Goal: Communication & Community: Answer question/provide support

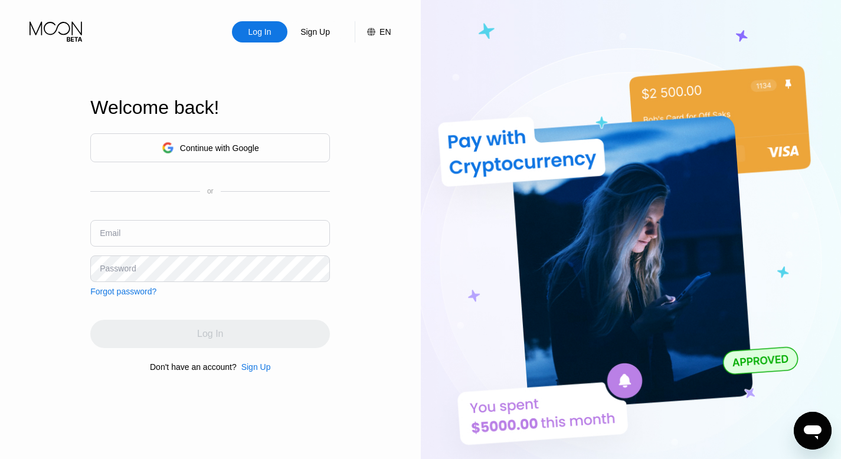
click at [217, 143] on div "Continue with Google" at bounding box center [219, 147] width 79 height 9
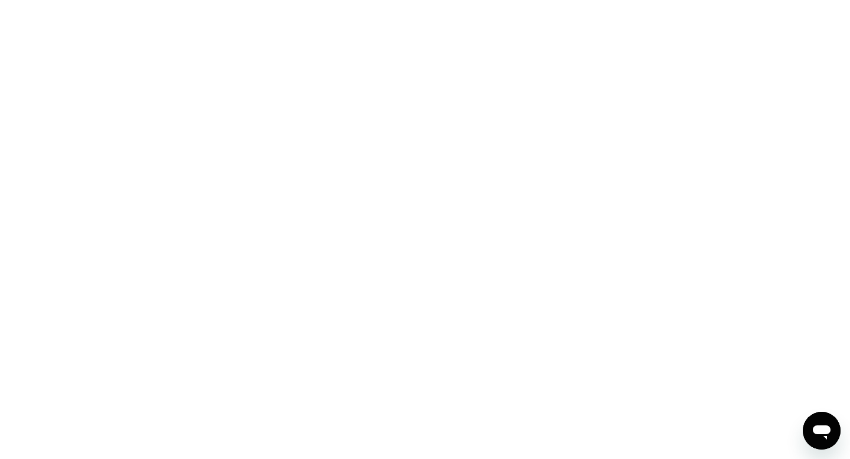
click at [822, 420] on icon "Open messaging window" at bounding box center [821, 430] width 21 height 21
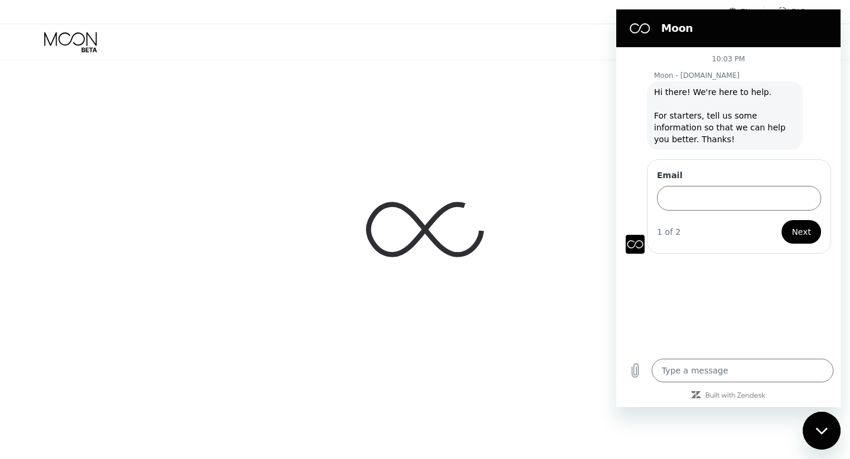
click at [547, 117] on div at bounding box center [425, 229] width 850 height 459
click at [821, 440] on div "Close messaging window" at bounding box center [821, 430] width 35 height 35
type textarea "x"
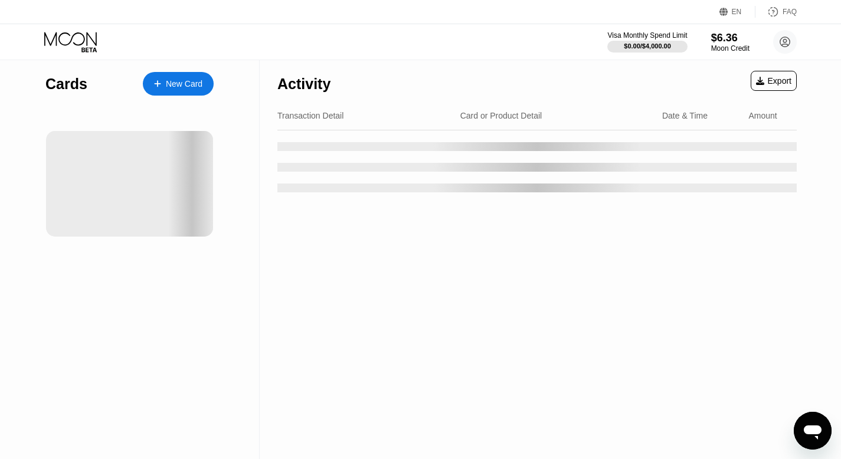
click at [808, 433] on icon "Open messaging window" at bounding box center [813, 433] width 18 height 14
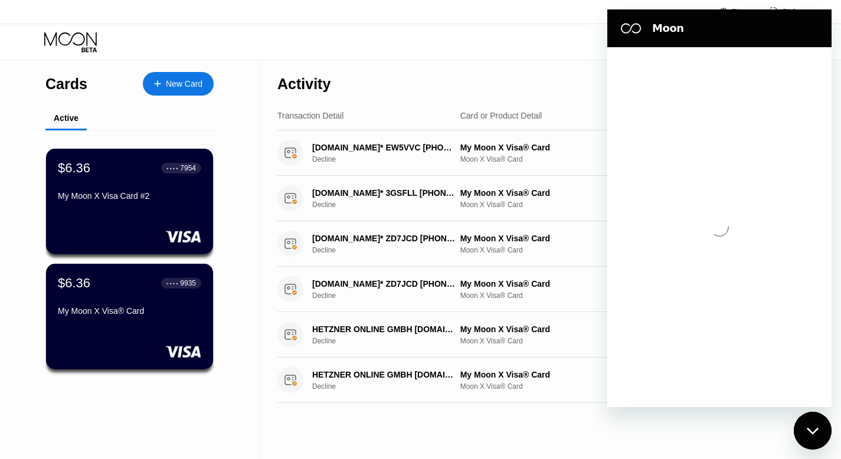
click at [806, 425] on div "Close messaging window" at bounding box center [812, 430] width 35 height 35
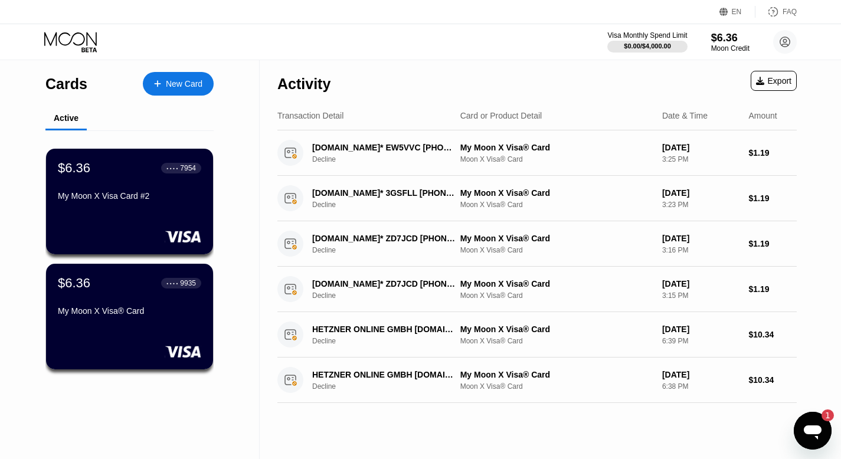
click at [806, 425] on icon "Open messaging window, 1 unread message" at bounding box center [812, 430] width 21 height 21
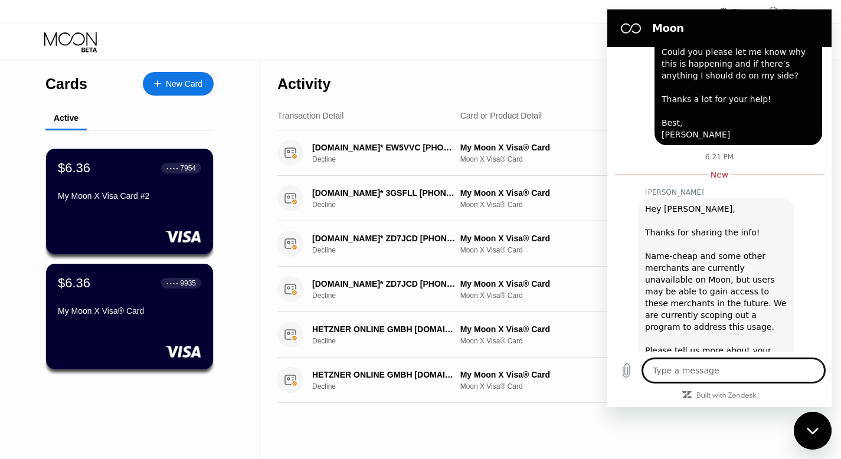
scroll to position [848, 0]
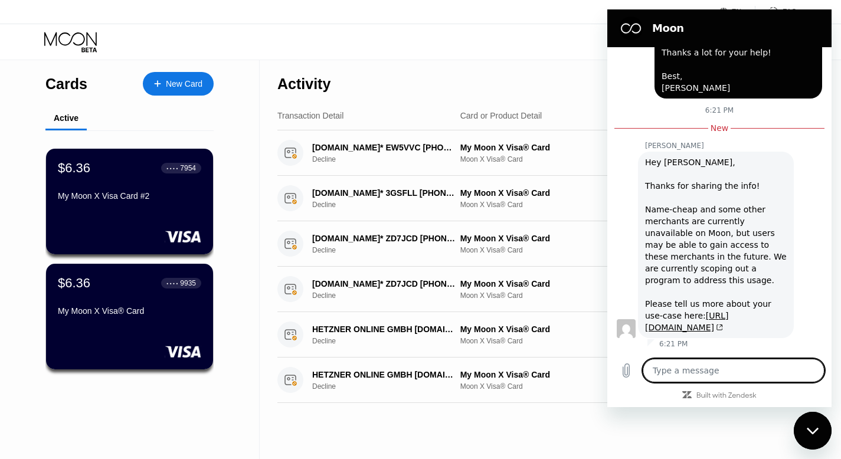
click at [697, 367] on textarea at bounding box center [734, 371] width 182 height 24
drag, startPoint x: 647, startPoint y: 138, endPoint x: 766, endPoint y: 322, distance: 219.9
click at [766, 322] on div "Hey [PERSON_NAME], Thanks for sharing the info! Name-cheap and some other merch…" at bounding box center [716, 244] width 142 height 177
copy div "Hey [PERSON_NAME], Thanks for sharing the info! Name-cheap and some other merch…"
click at [689, 373] on textarea at bounding box center [734, 371] width 182 height 24
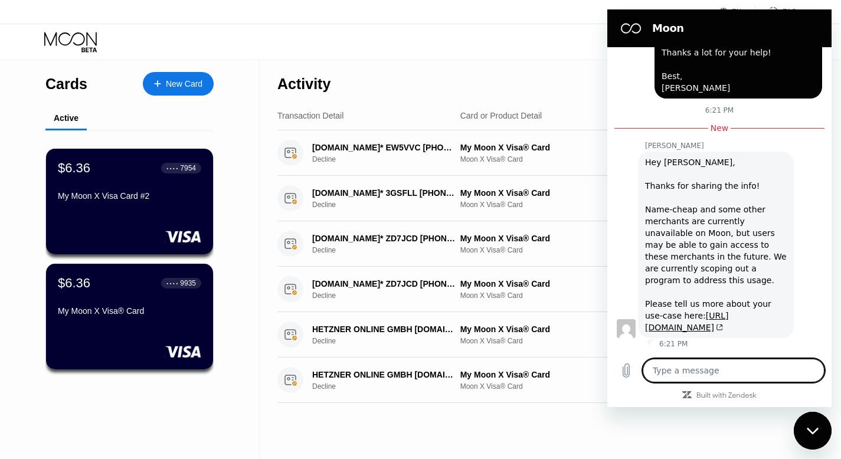
type textarea "x"
paste textarea "Hi [PERSON_NAME], Thanks for the update! I’ve also tried Hetzner, OpenAI, and […"
type textarea "Hi [PERSON_NAME], Thanks for the update! I’ve also tried Hetzner, OpenAI, and […"
type textarea "x"
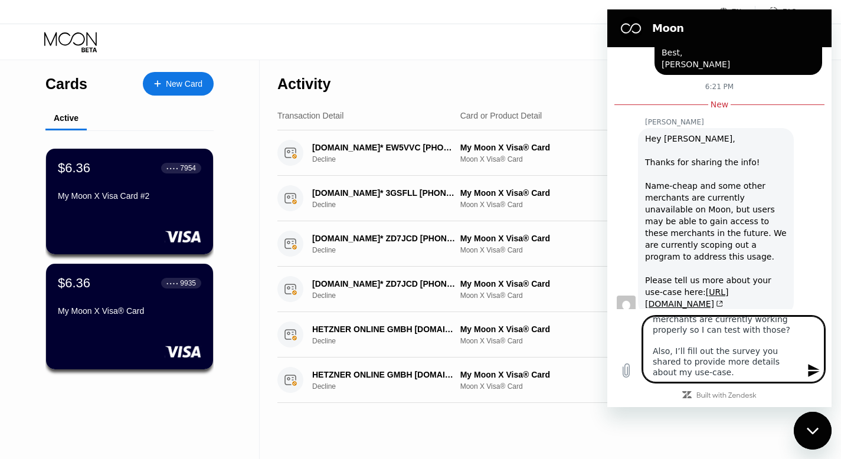
scroll to position [147, 0]
drag, startPoint x: 684, startPoint y: 365, endPoint x: 652, endPoint y: 343, distance: 39.0
click at [652, 343] on textarea "Hi [PERSON_NAME], Thanks for the update! I’ve also tried Hetzner, OpenAI, and […" at bounding box center [734, 349] width 182 height 66
type textarea "Hi [PERSON_NAME], Thanks for the update! I’ve also tried Hetzner, OpenAI, and […"
type textarea "x"
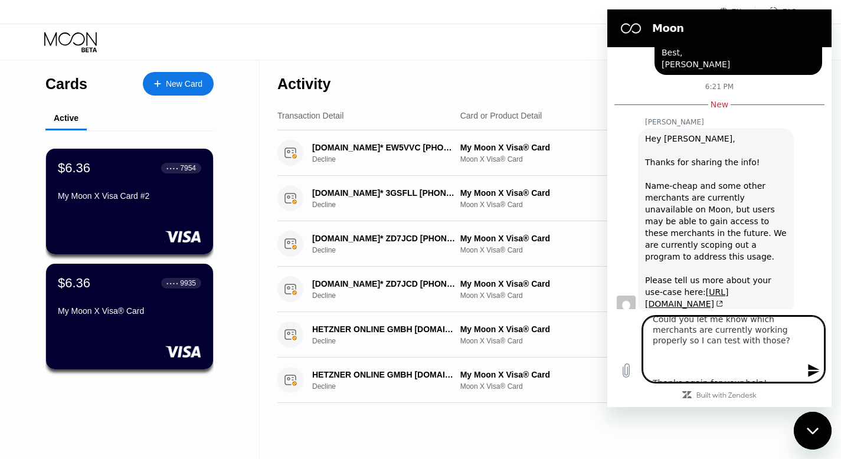
type textarea "Hi [PERSON_NAME], Thanks for the update! I’ve also tried Hetzner, OpenAI, and […"
type textarea "x"
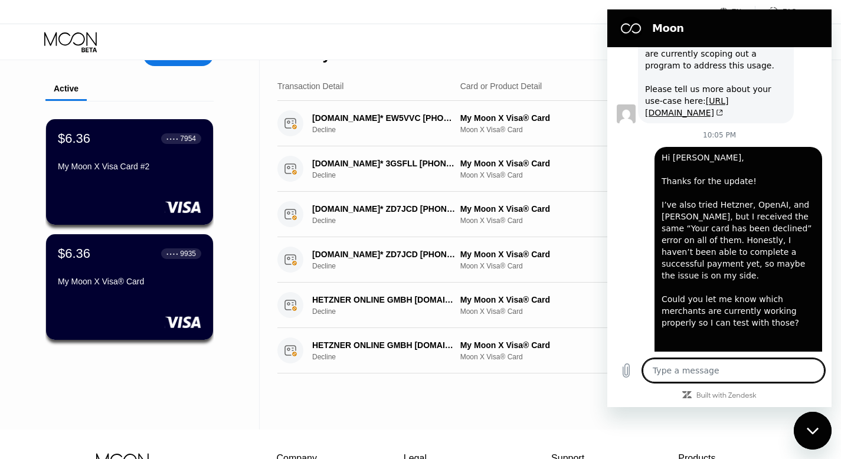
scroll to position [1117, 0]
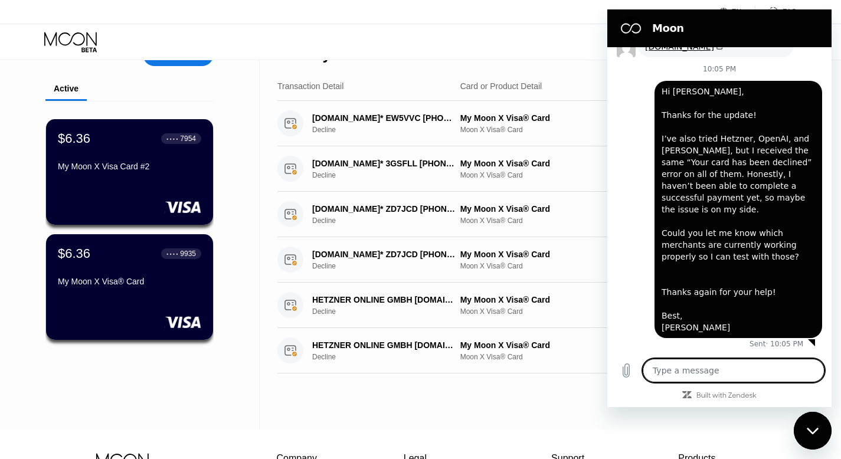
type textarea "x"
click at [674, 371] on textarea at bounding box center [734, 371] width 182 height 24
paste textarea "Could you please let me know how I can identify which merchants are currently w…"
type textarea "Could you please let me know how I can identify which merchants are currently w…"
type textarea "x"
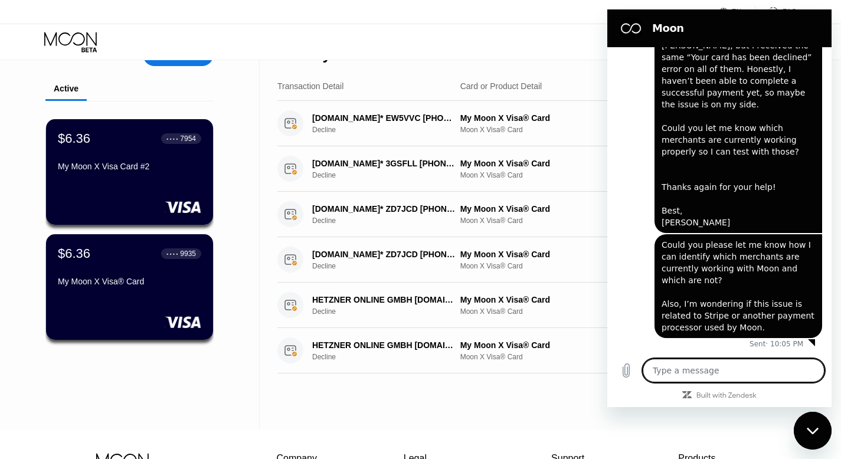
scroll to position [1222, 0]
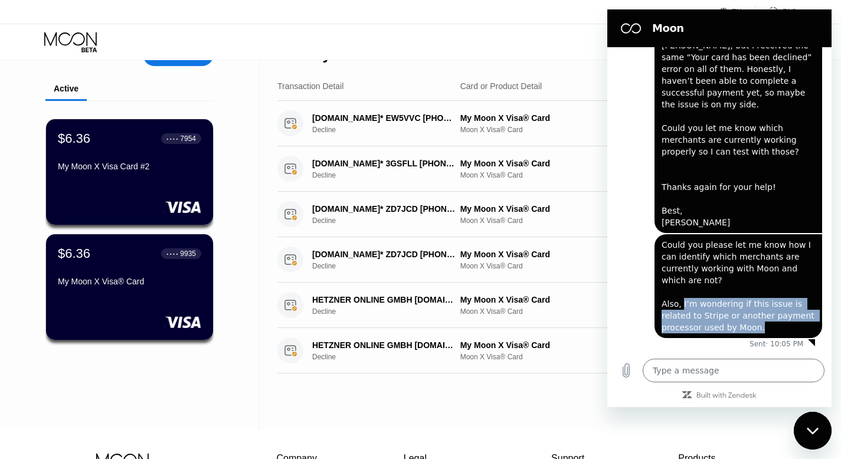
drag, startPoint x: 683, startPoint y: 303, endPoint x: 780, endPoint y: 325, distance: 99.9
click at [780, 325] on div "says: Could you please let me know how I can identify which merchants are curre…" at bounding box center [739, 286] width 168 height 104
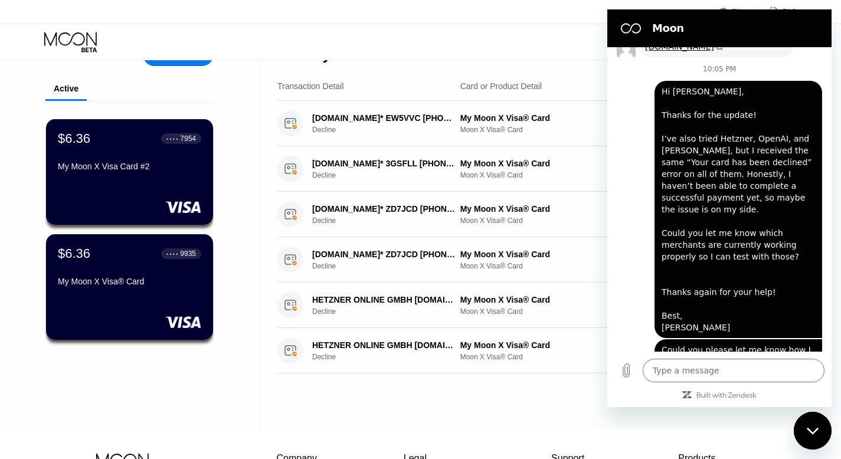
type textarea "x"
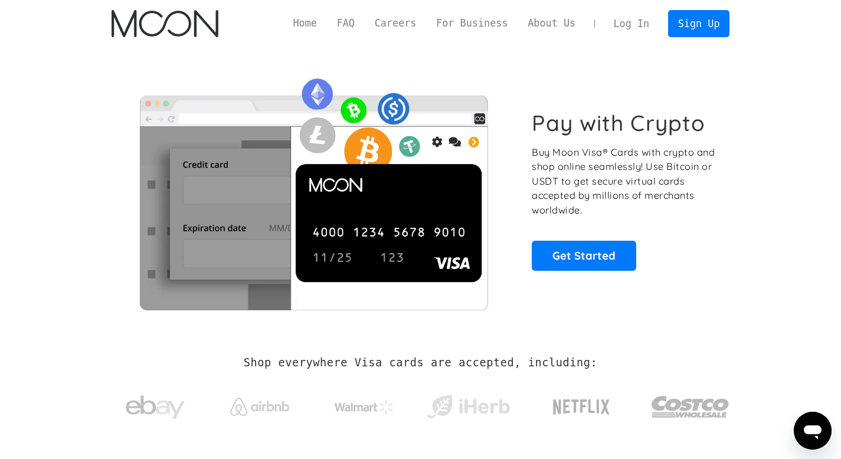
click at [616, 22] on link "Log In" at bounding box center [631, 24] width 55 height 26
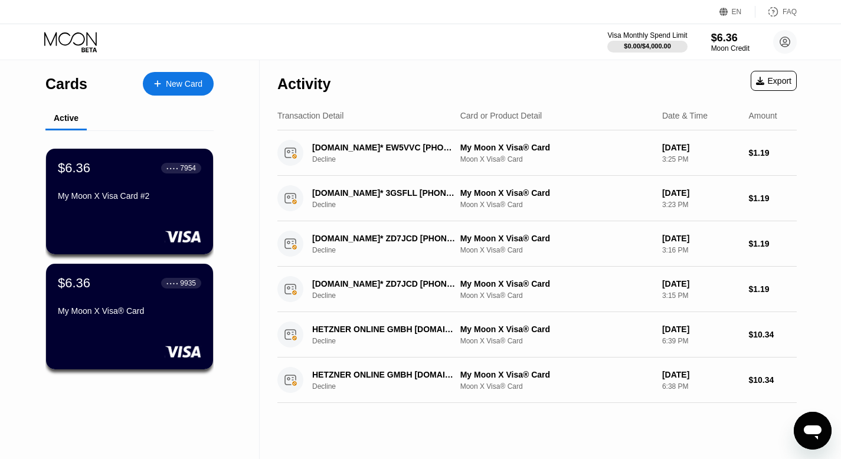
click at [812, 423] on icon "Open messaging window" at bounding box center [812, 430] width 21 height 21
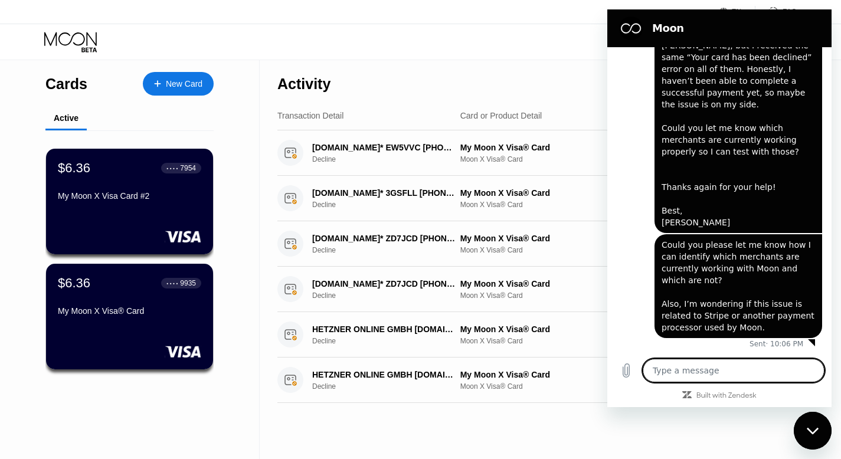
scroll to position [1204, 0]
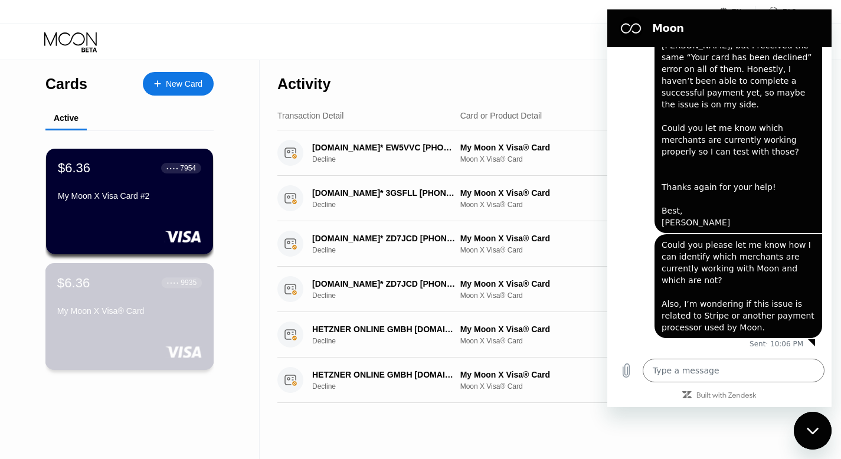
click at [182, 286] on div "9935" at bounding box center [189, 283] width 16 height 8
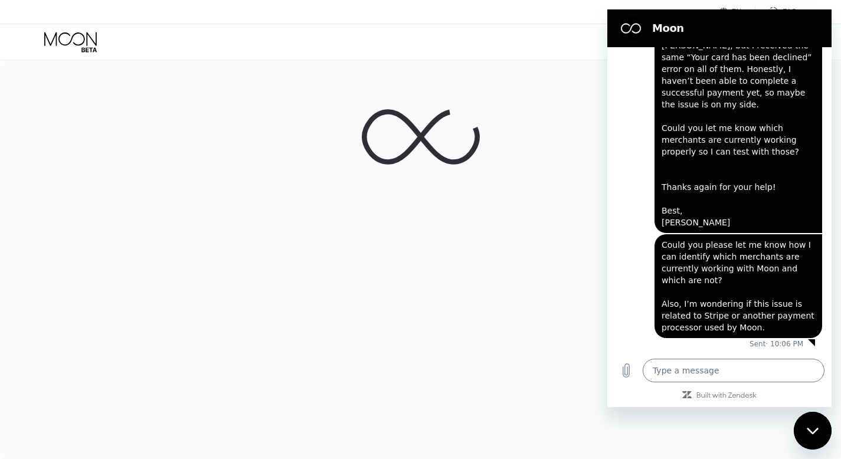
click at [822, 434] on div "Close messaging window" at bounding box center [812, 430] width 35 height 35
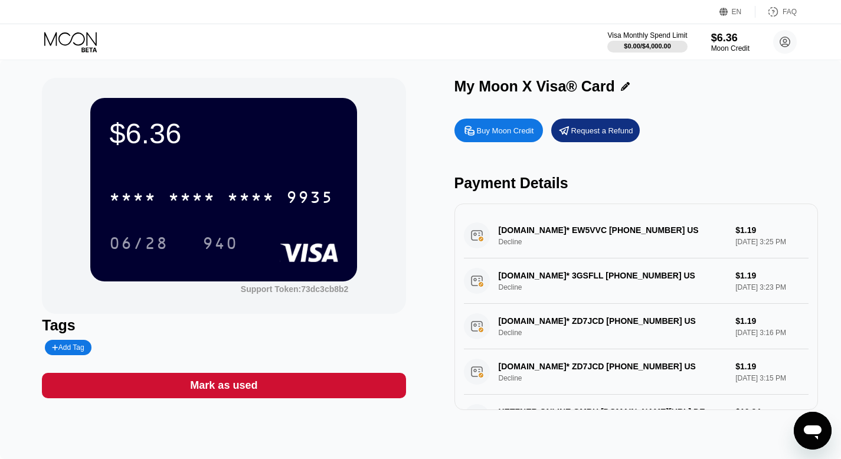
click at [799, 442] on div "Open messaging window" at bounding box center [812, 430] width 35 height 35
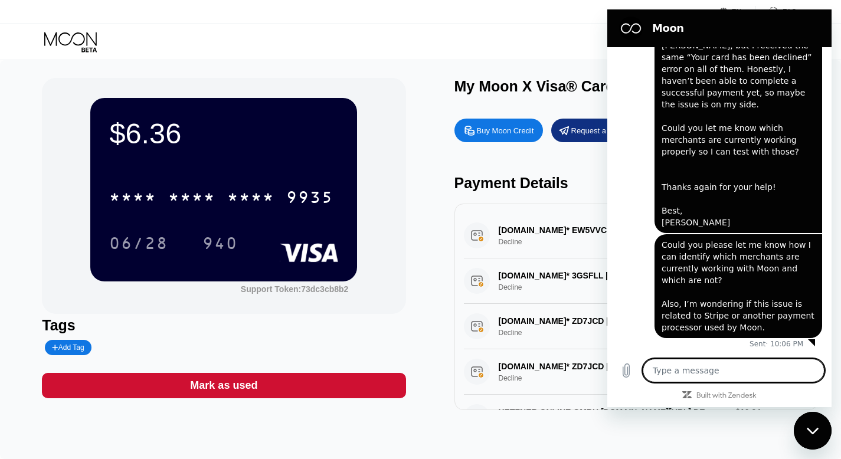
type textarea "x"
